Goal: Ask a question

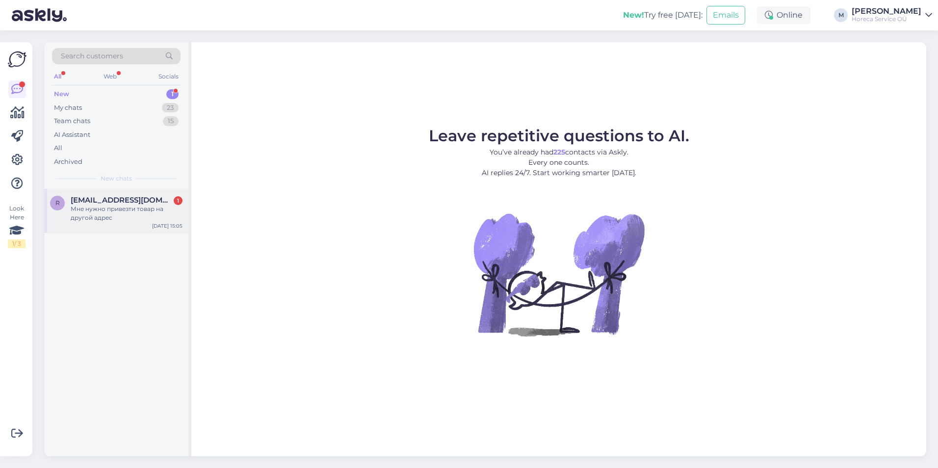
click at [119, 206] on div "Мне нужно привезти товар на другой адрес" at bounding box center [127, 213] width 112 height 18
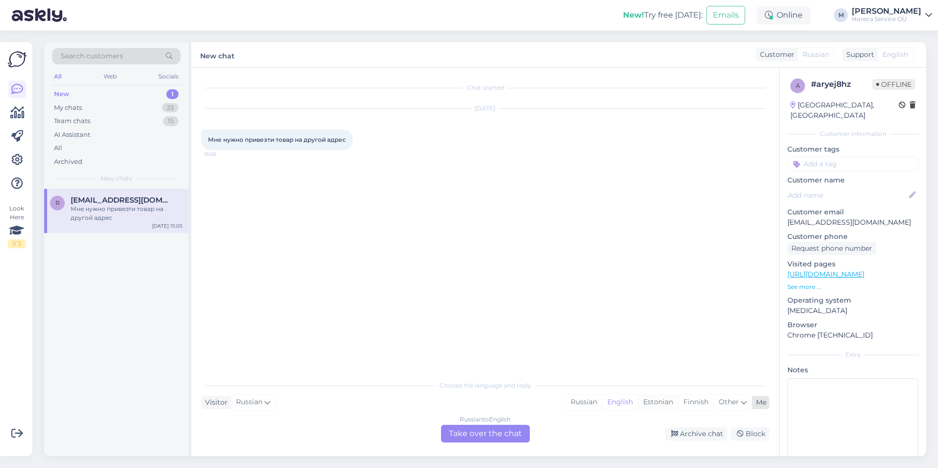
click at [646, 397] on div "Estonian" at bounding box center [658, 402] width 40 height 15
click at [499, 432] on div "Russian to Estonian Take over the chat" at bounding box center [485, 434] width 89 height 18
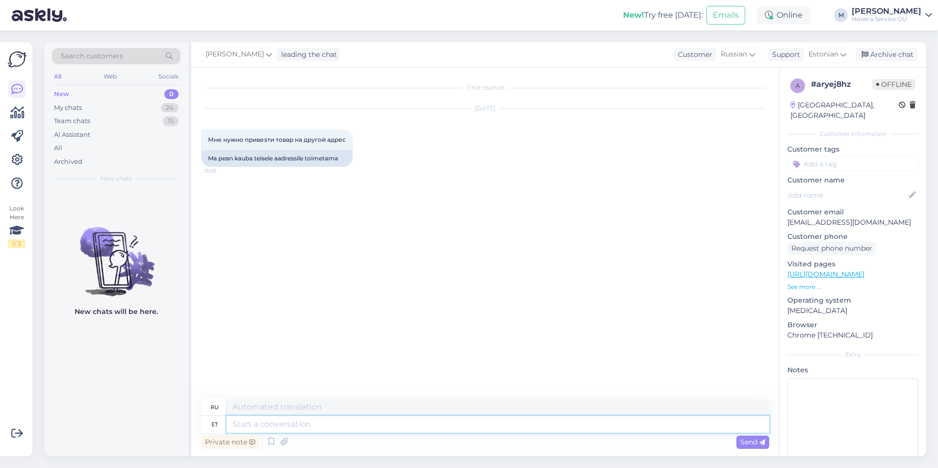
click at [277, 424] on textarea at bounding box center [498, 424] width 542 height 17
type textarea "Tere!"
type textarea "Привет!"
type textarea "Tere! Palun ö"
type textarea "Здравствуйте! Пожалуйста."
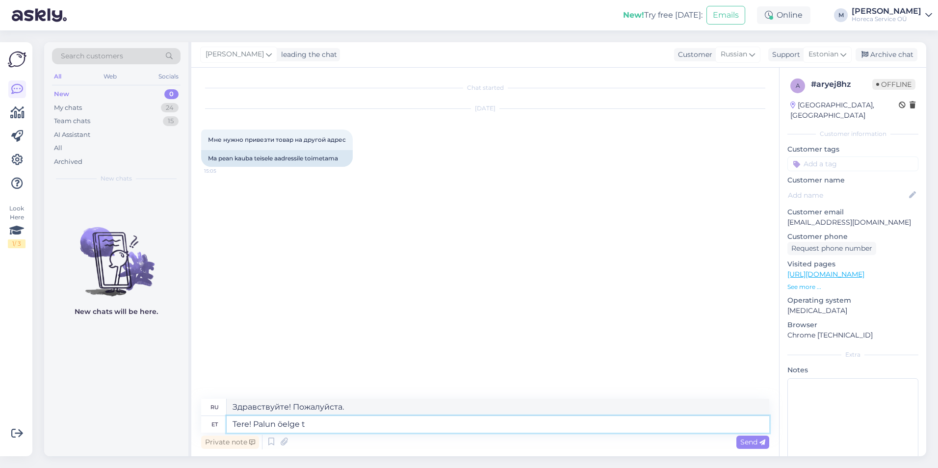
type textarea "Tere! Palun öelge te"
type textarea "Здравствуйте! Подскажите, пожалуйста."
type textarea "Tere! Palun öelge tellimuse n"
type textarea "Здравствуйте! Пожалуйста, сообщите мне заказ."
type textarea "Tere! Palun öelge tellimuse number."
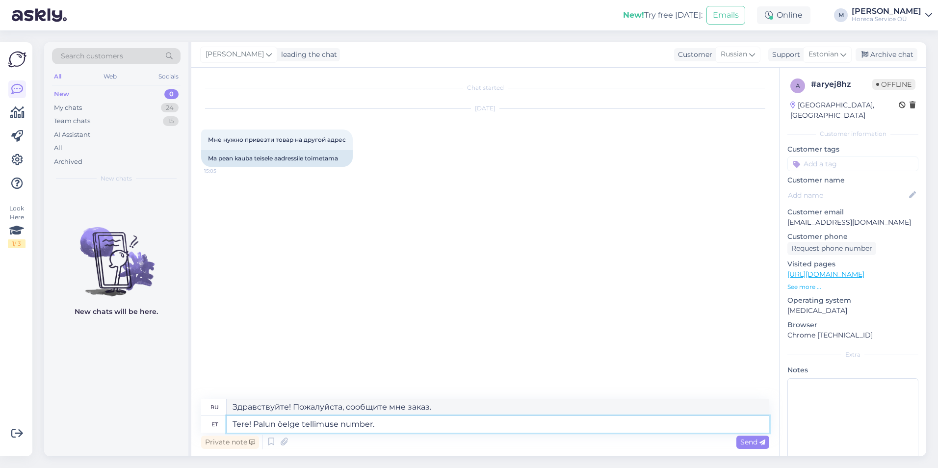
type textarea "Здравствуйте! Напишите, пожалуйста, номер заказа."
type textarea "Tere! Palun öelge tellimuse number."
click at [744, 441] on span "Send" at bounding box center [752, 441] width 25 height 9
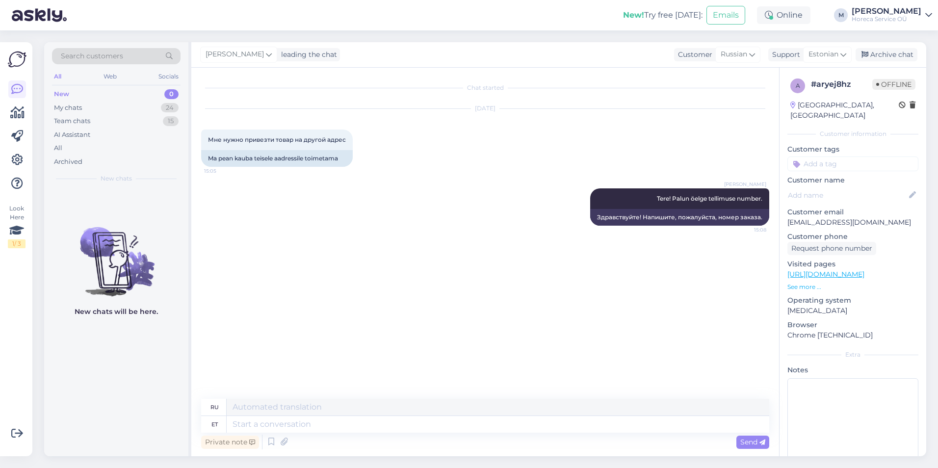
click at [593, 451] on div "Private note Send" at bounding box center [485, 442] width 568 height 19
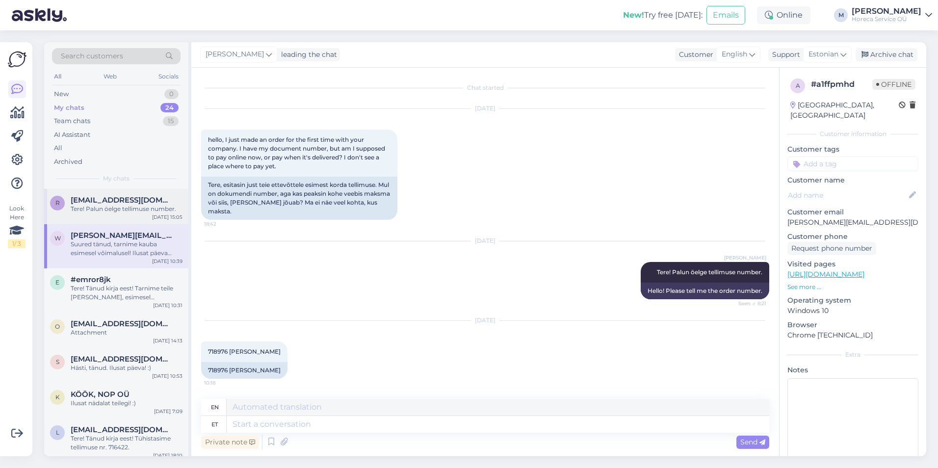
scroll to position [358, 0]
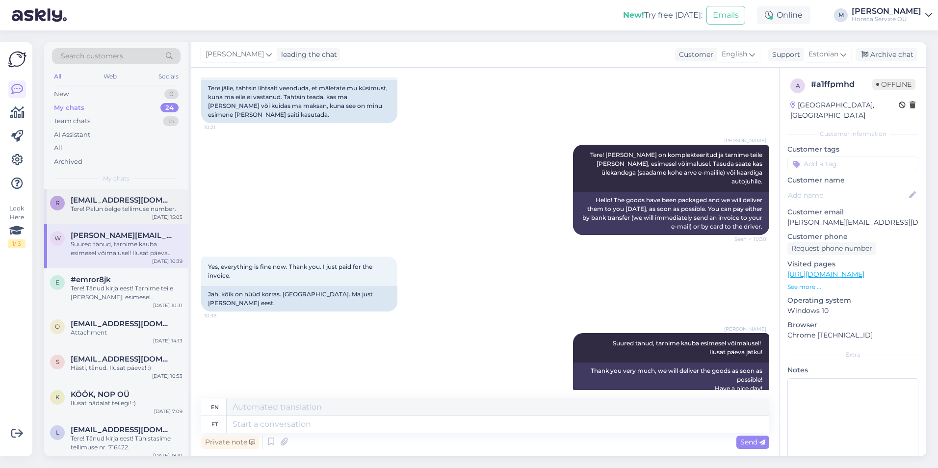
click at [115, 203] on span "[EMAIL_ADDRESS][DOMAIN_NAME]" at bounding box center [122, 200] width 102 height 9
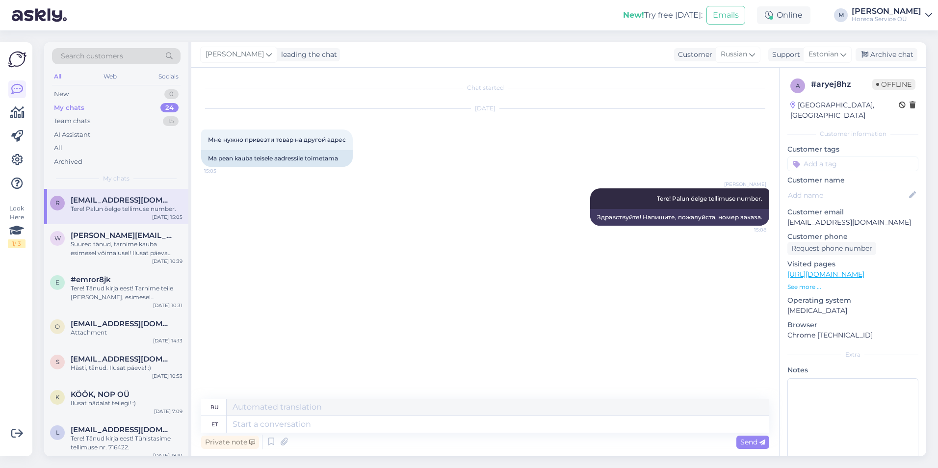
click at [392, 169] on div "[DATE] Мне нужно привезти товар на другой адрес 15:05 Ma pean kauba teisele aad…" at bounding box center [485, 137] width 568 height 79
